Goal: Find specific page/section: Find specific page/section

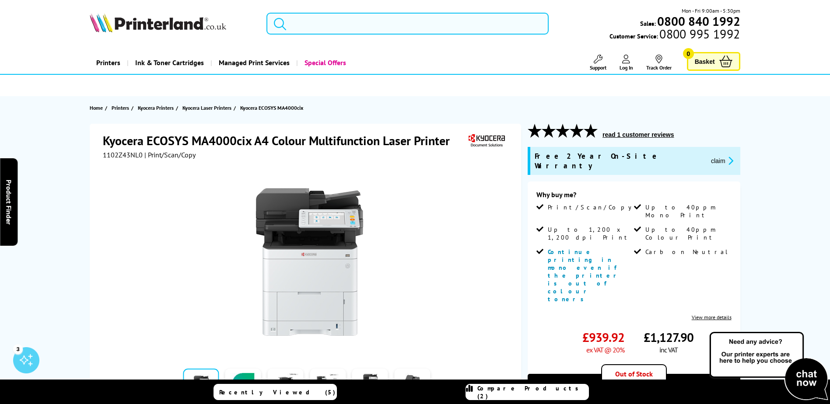
click at [363, 24] on input "search" at bounding box center [407, 24] width 282 height 22
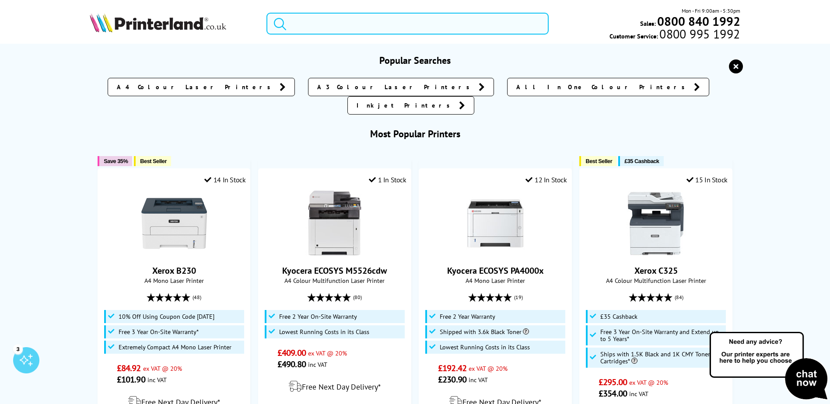
paste input "M5526CDW"
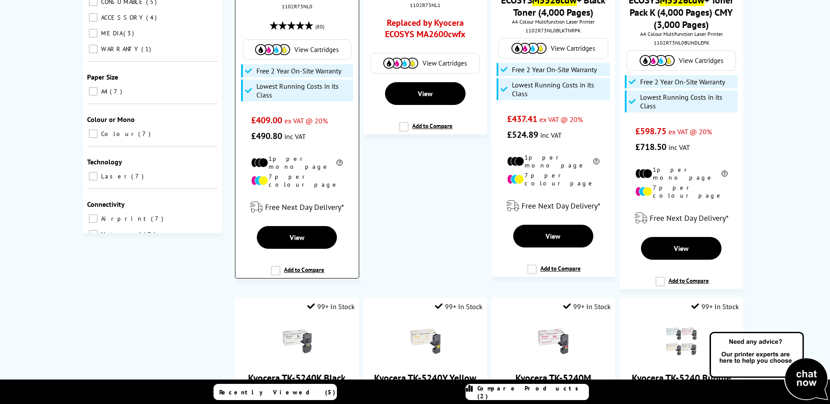
scroll to position [131, 0]
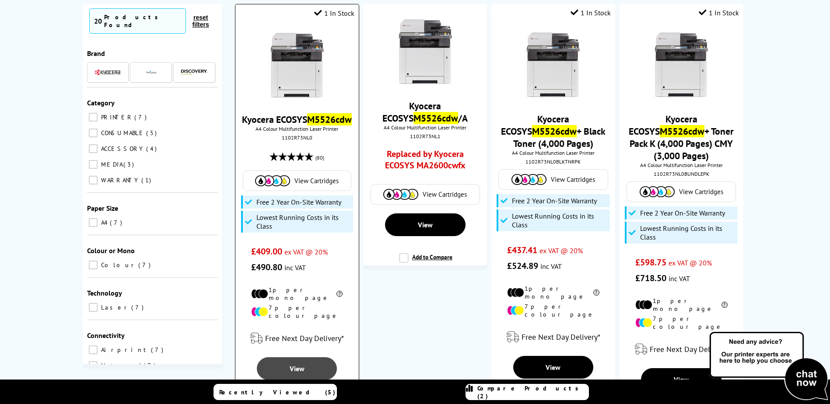
type input "M5526CDW"
click at [301, 368] on span "View" at bounding box center [297, 368] width 15 height 9
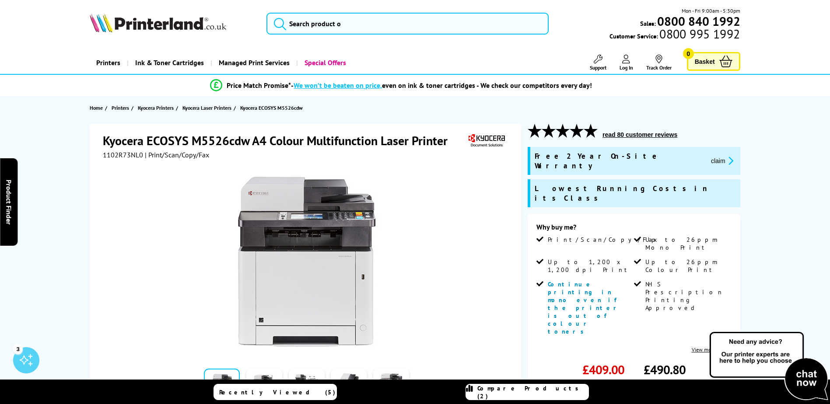
scroll to position [44, 0]
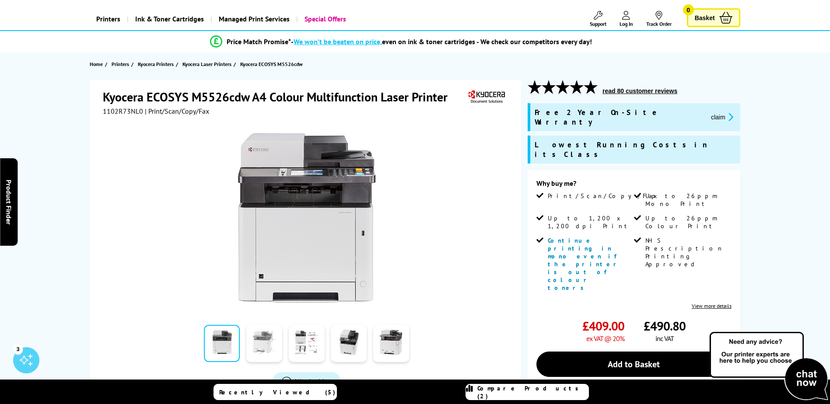
click at [265, 346] on link at bounding box center [264, 343] width 36 height 37
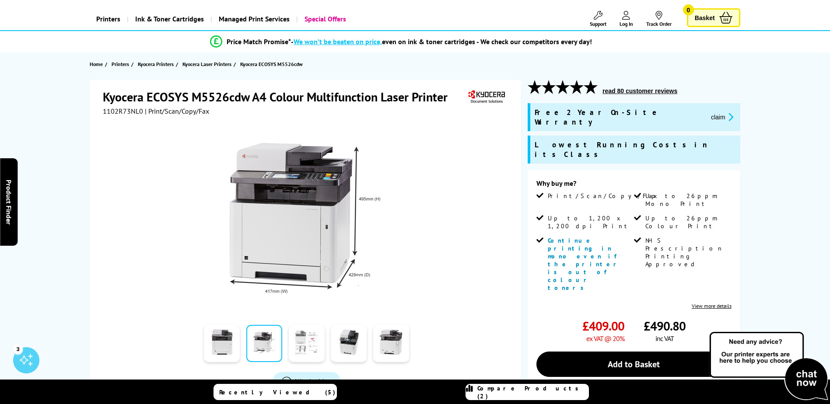
click at [304, 351] on link at bounding box center [307, 343] width 36 height 37
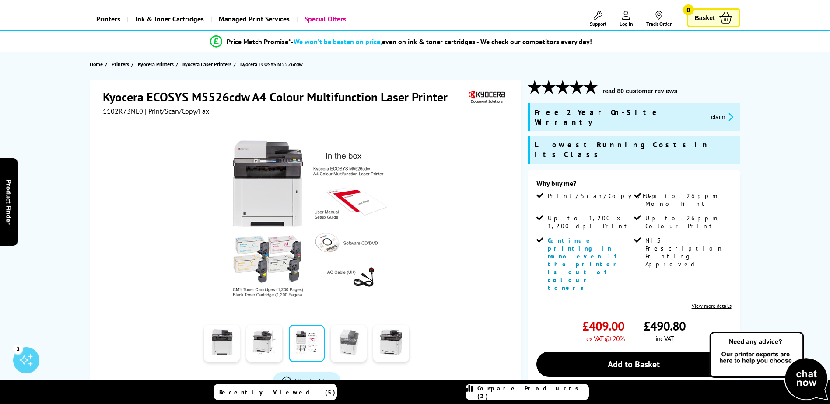
click at [343, 346] on link at bounding box center [349, 343] width 36 height 37
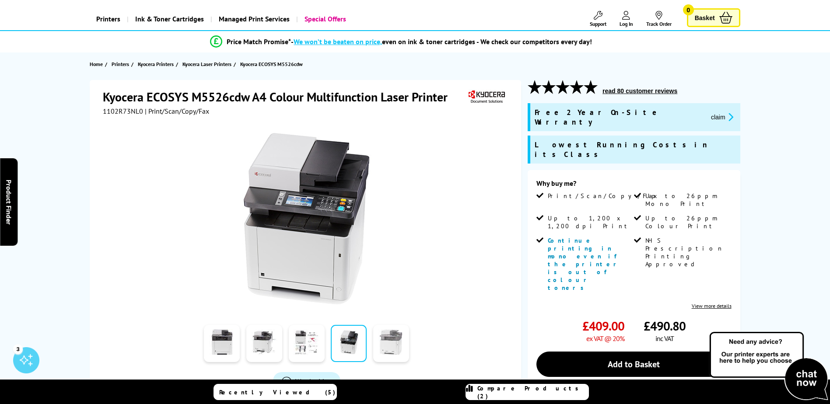
click at [386, 341] on link at bounding box center [391, 343] width 36 height 37
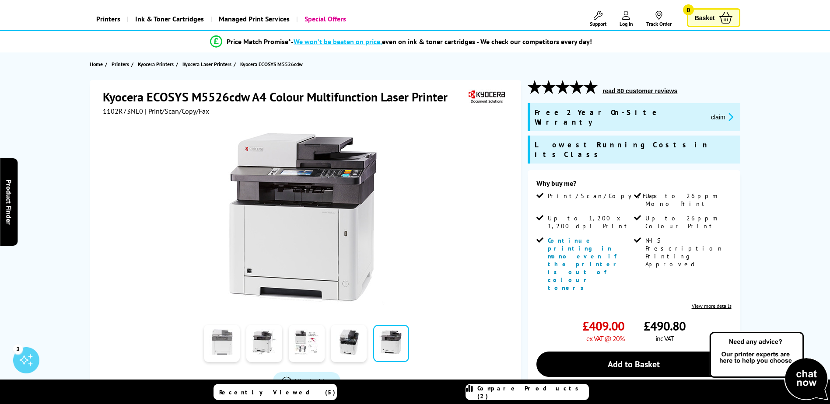
click at [223, 361] on link at bounding box center [222, 343] width 36 height 37
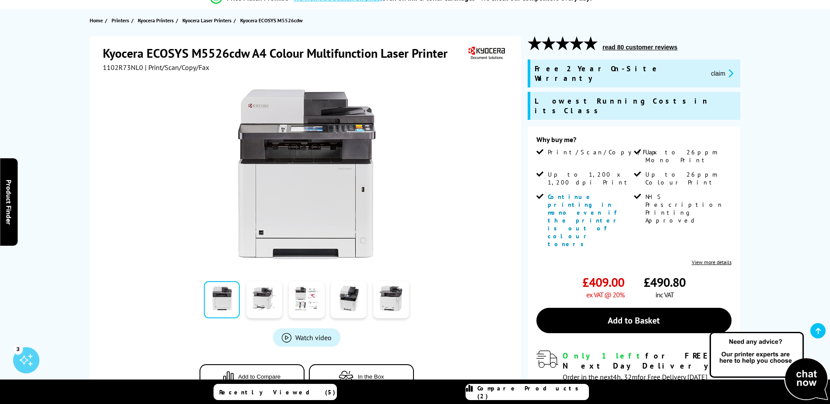
scroll to position [0, 0]
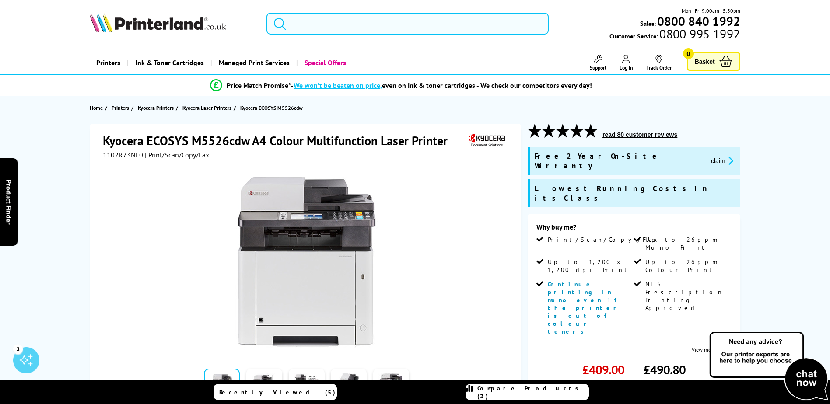
click at [320, 27] on input "search" at bounding box center [407, 24] width 282 height 22
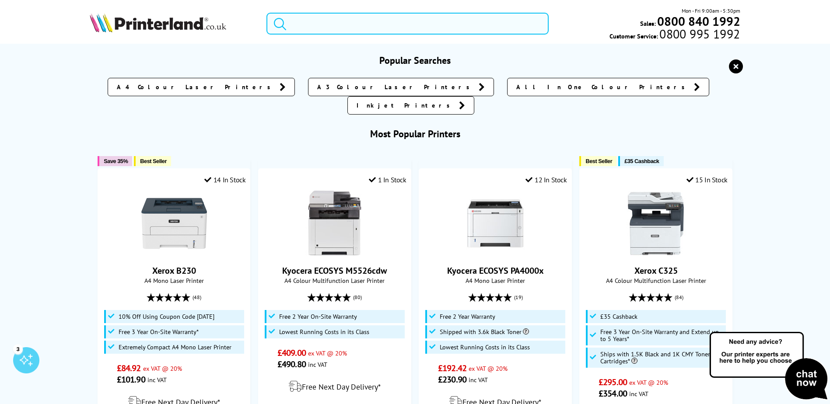
paste input "M3145IDN"
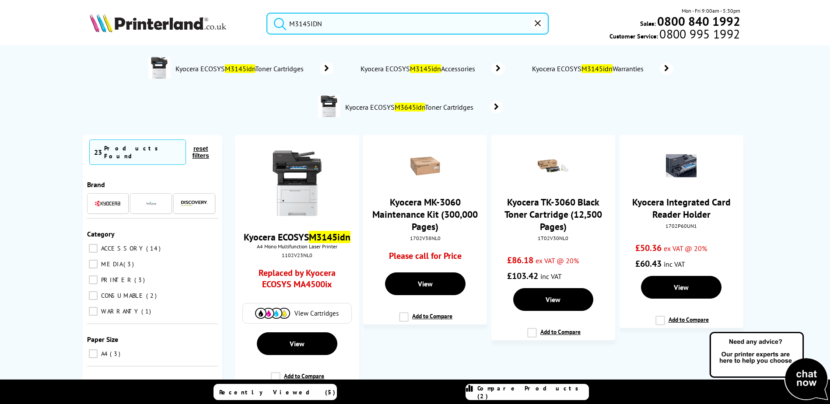
scroll to position [44, 0]
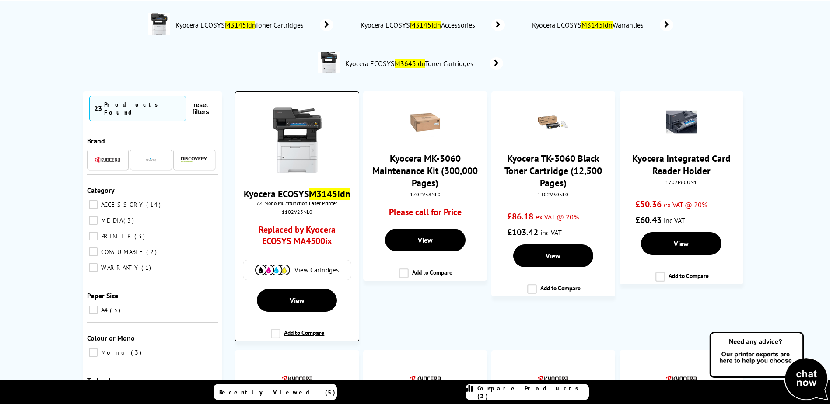
type input "M3145IDN"
click at [293, 192] on link "Kyocera ECOSYS M3145idn" at bounding box center [297, 194] width 107 height 12
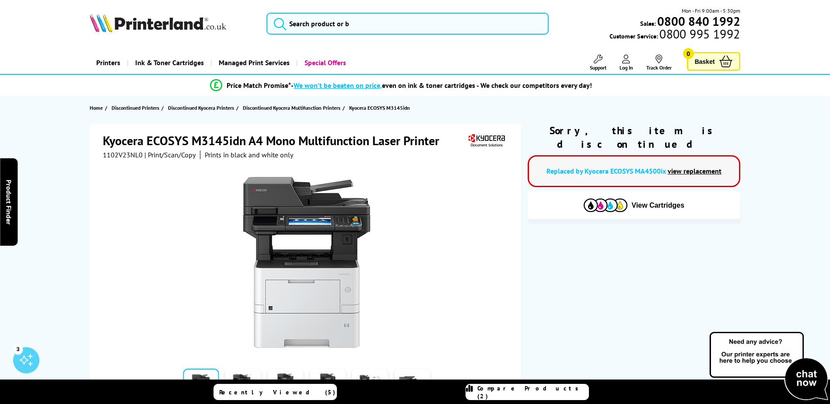
click at [625, 167] on link "Replaced by Kyocera ECOSYS MA4500ix" at bounding box center [605, 171] width 119 height 9
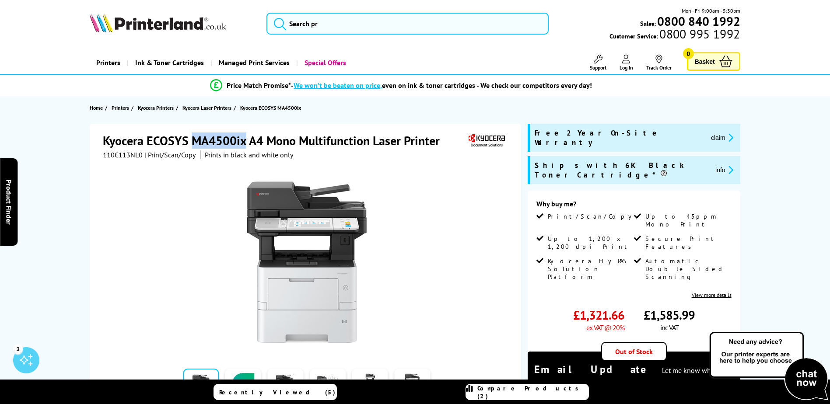
drag, startPoint x: 245, startPoint y: 141, endPoint x: 195, endPoint y: 142, distance: 50.3
click at [195, 142] on h1 "Kyocera ECOSYS MA4500ix A4 Mono Multifunction Laser Printer" at bounding box center [276, 141] width 346 height 16
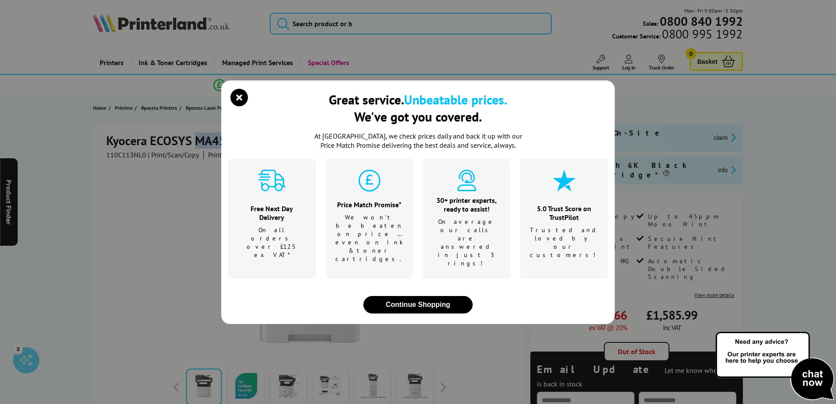
copy h1 "MA4500ix"
click at [334, 27] on div "Great service. Unbeatable prices. We've got you covered. At Printerland, we che…" at bounding box center [418, 202] width 836 height 404
click at [242, 106] on icon "close modal" at bounding box center [239, 97] width 17 height 17
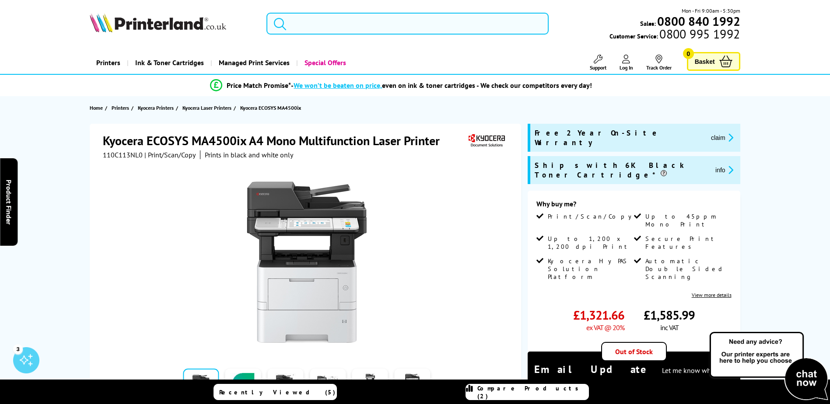
click at [386, 26] on input "search" at bounding box center [407, 24] width 282 height 22
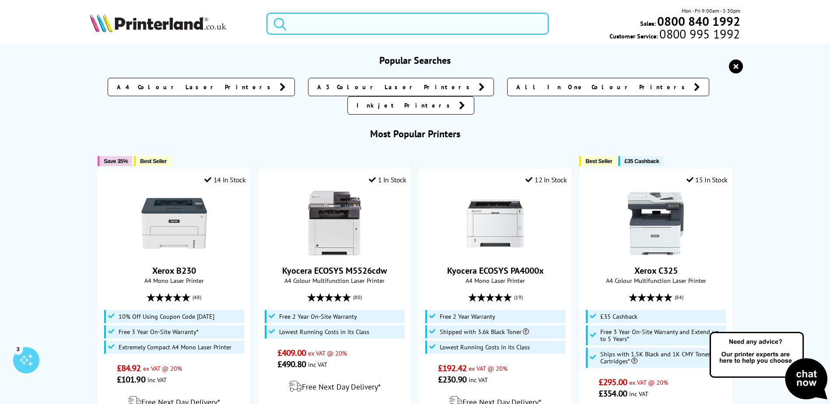
paste input "MA4500ix"
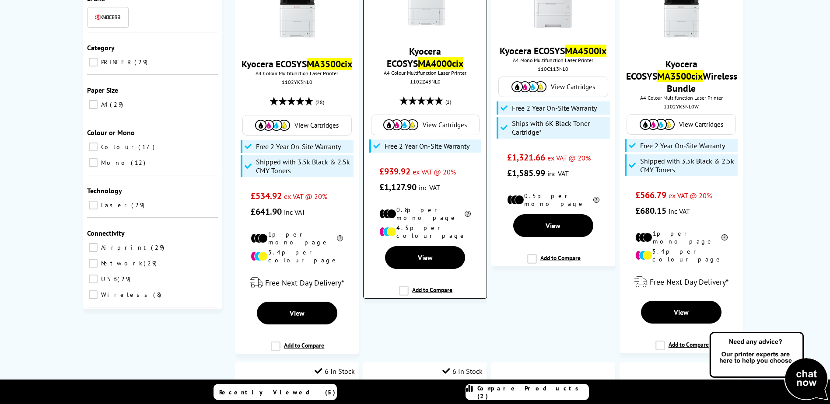
scroll to position [87, 0]
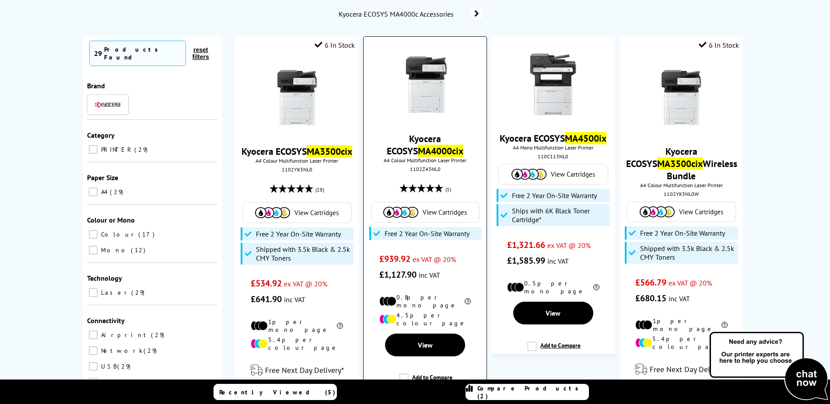
type input "MA4500cix"
click at [424, 138] on link "Kyocera ECOSYS MA4000cix" at bounding box center [425, 145] width 77 height 24
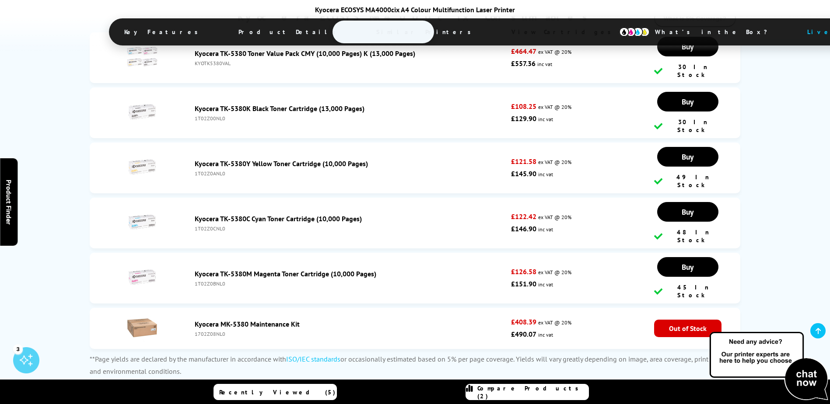
scroll to position [2747, 0]
